Goal: Use online tool/utility: Use online tool/utility

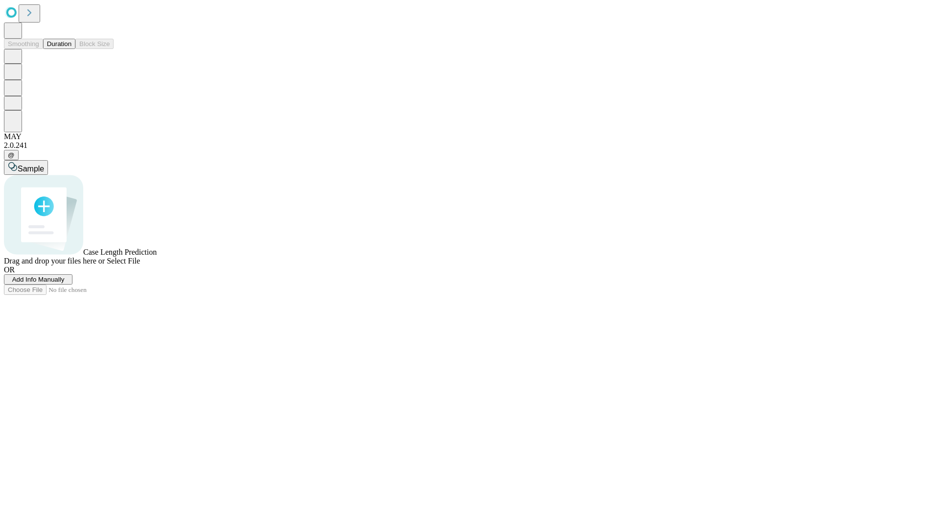
click at [71, 49] on button "Duration" at bounding box center [59, 44] width 32 height 10
click at [140, 265] on span "Select File" at bounding box center [123, 261] width 33 height 8
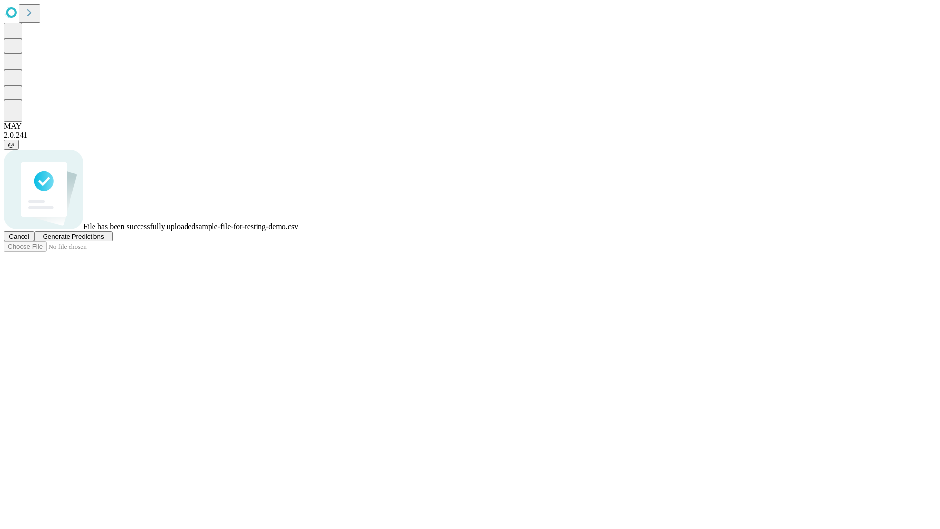
click at [104, 240] on span "Generate Predictions" at bounding box center [73, 236] width 61 height 7
